Goal: Find specific fact: Find specific fact

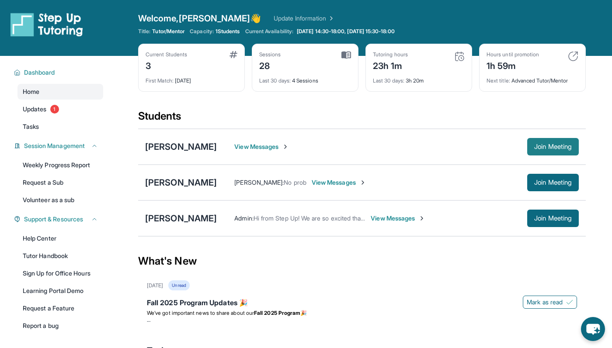
click at [539, 142] on button "Join Meeting" at bounding box center [553, 146] width 52 height 17
click at [284, 142] on span "View Messages" at bounding box center [261, 146] width 55 height 9
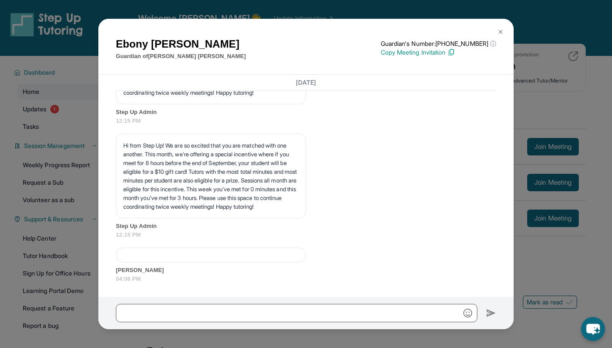
scroll to position [2306, 0]
click at [547, 135] on div "[PERSON_NAME] Guardian of [PERSON_NAME] Guardian's Number: [PHONE_NUMBER] ⓘ Thi…" at bounding box center [306, 174] width 612 height 348
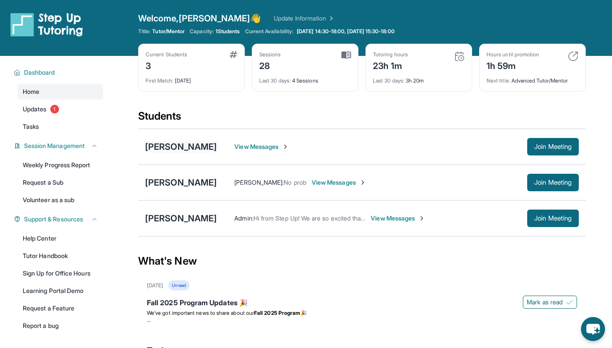
click at [181, 144] on div "[PERSON_NAME]" at bounding box center [181, 147] width 72 height 12
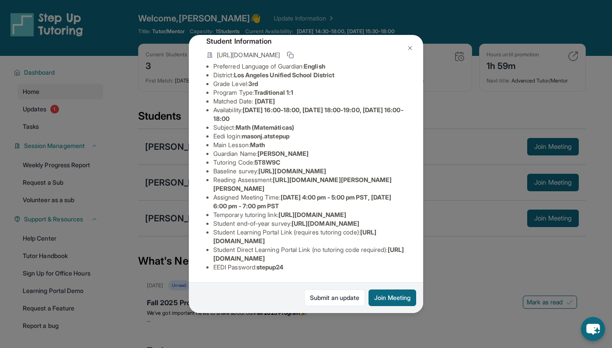
scroll to position [56, 0]
click at [266, 133] on span "masonj.atstepup" at bounding box center [266, 135] width 48 height 7
click at [267, 133] on span "masonj.atstepup" at bounding box center [266, 135] width 48 height 7
click at [249, 134] on span "masonj.atstepup" at bounding box center [266, 135] width 48 height 7
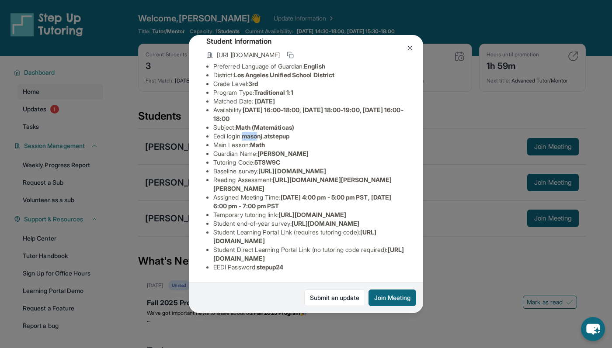
drag, startPoint x: 247, startPoint y: 134, endPoint x: 272, endPoint y: 132, distance: 24.5
click at [268, 132] on span "masonj.atstepup" at bounding box center [266, 135] width 48 height 7
click at [276, 132] on span "masonj.atstepup" at bounding box center [266, 135] width 48 height 7
drag, startPoint x: 246, startPoint y: 133, endPoint x: 295, endPoint y: 134, distance: 49.0
click at [289, 134] on span "masonj.atstepup" at bounding box center [266, 135] width 48 height 7
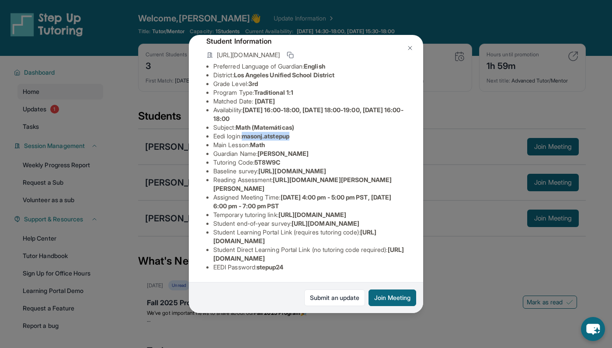
copy span "masonj.atstepup"
